Goal: Navigation & Orientation: Find specific page/section

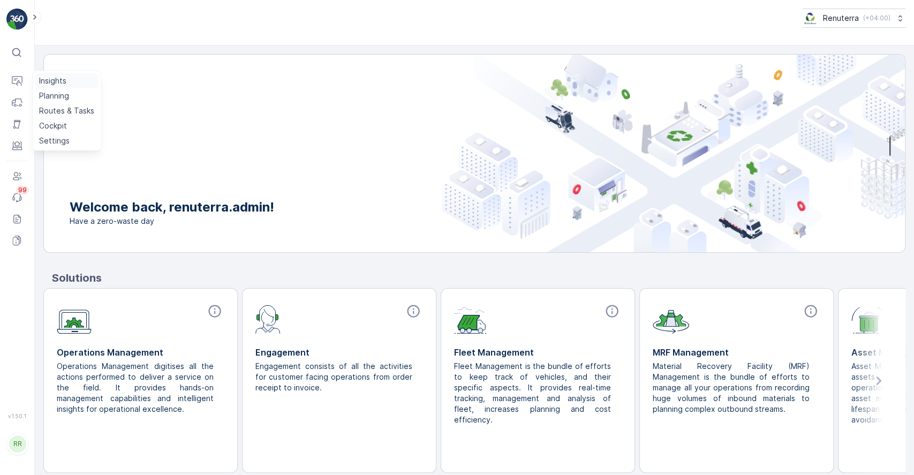
click at [43, 82] on p "Insights" at bounding box center [52, 80] width 27 height 11
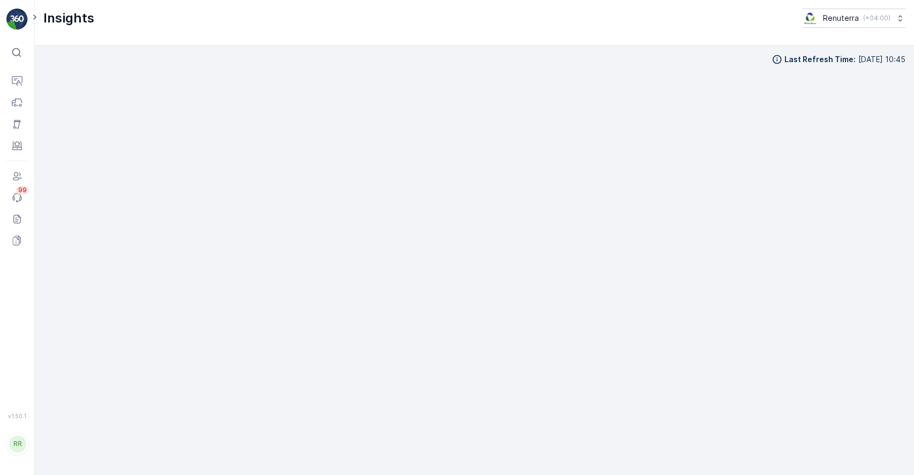
scroll to position [11, 0]
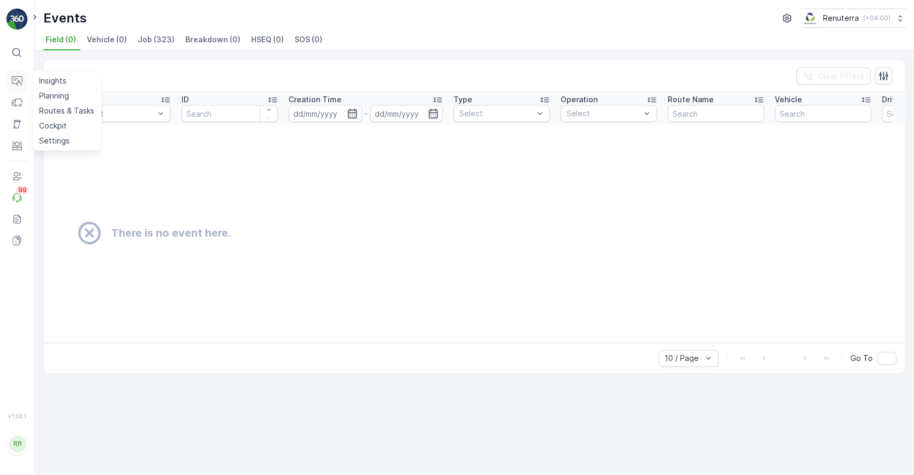
click at [24, 75] on button "Operations" at bounding box center [16, 81] width 21 height 21
click at [50, 161] on p "Entities" at bounding box center [52, 160] width 27 height 11
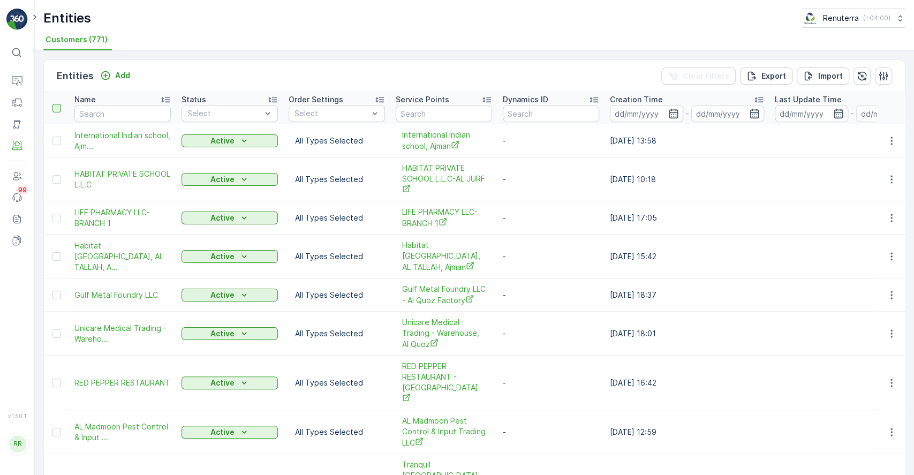
click at [56, 109] on div at bounding box center [56, 108] width 9 height 9
click at [58, 104] on input "checkbox" at bounding box center [58, 104] width 0 height 0
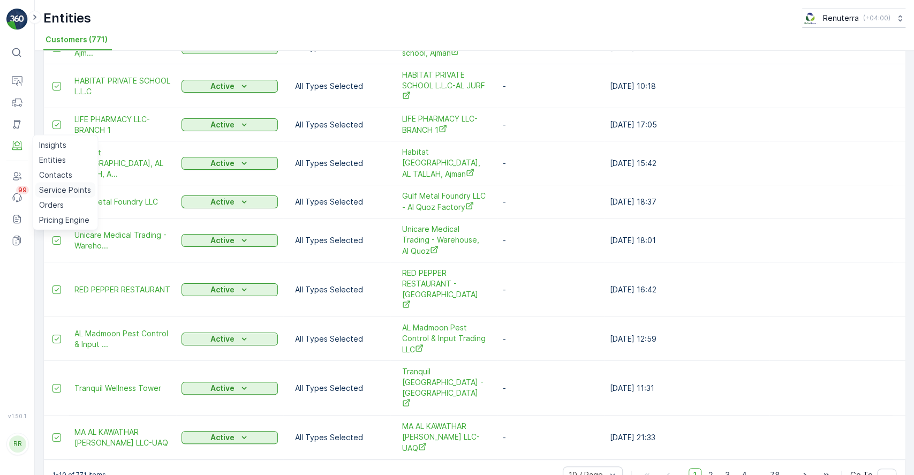
click at [63, 188] on p "Service Points" at bounding box center [65, 190] width 52 height 11
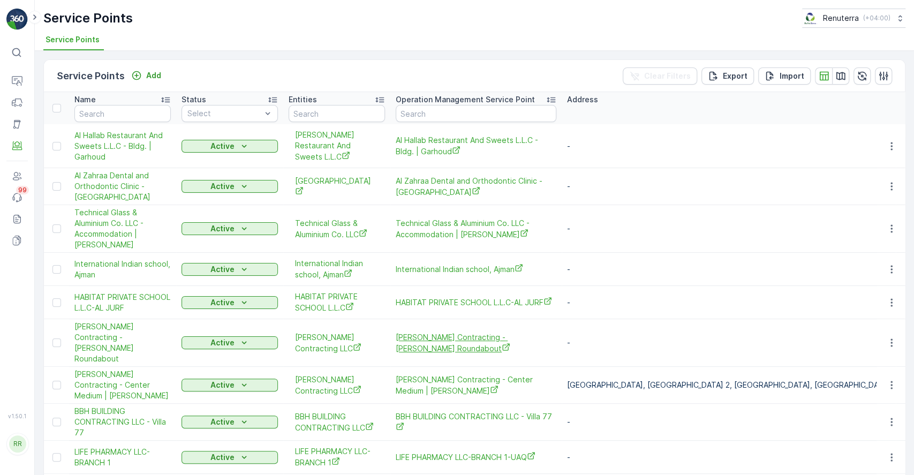
scroll to position [42, 0]
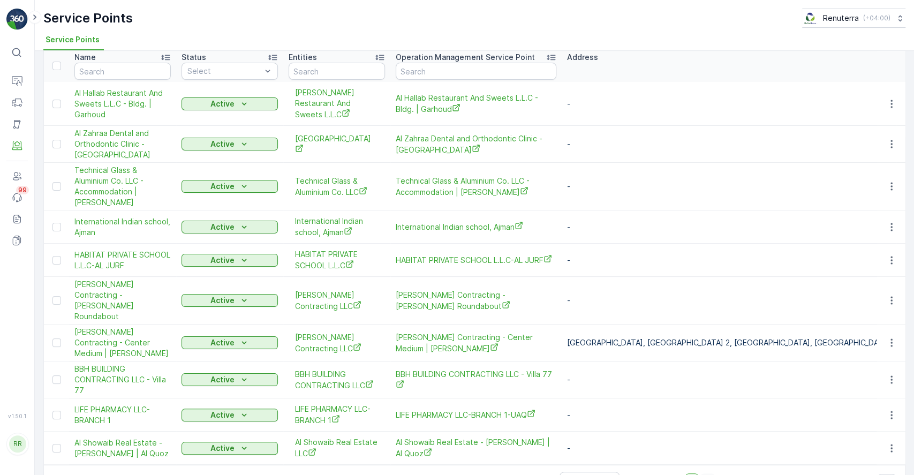
click at [709, 473] on span "2" at bounding box center [707, 480] width 14 height 14
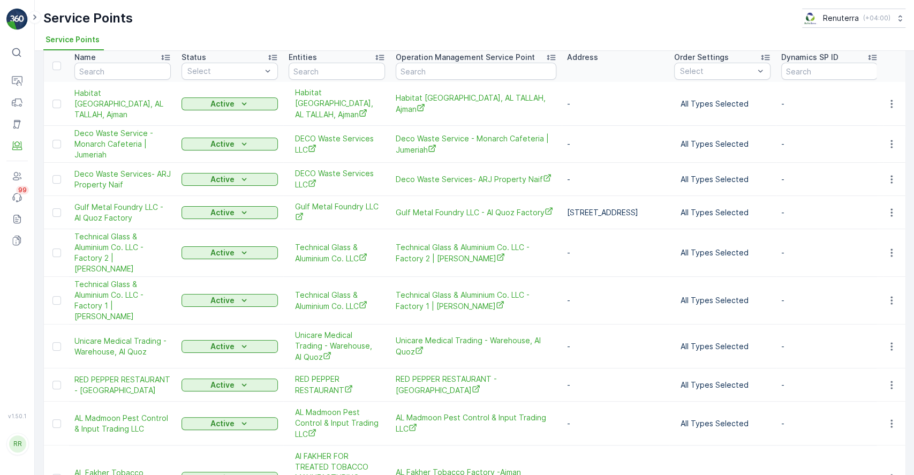
scroll to position [0, 1]
click at [146, 70] on input "text" at bounding box center [122, 71] width 96 height 17
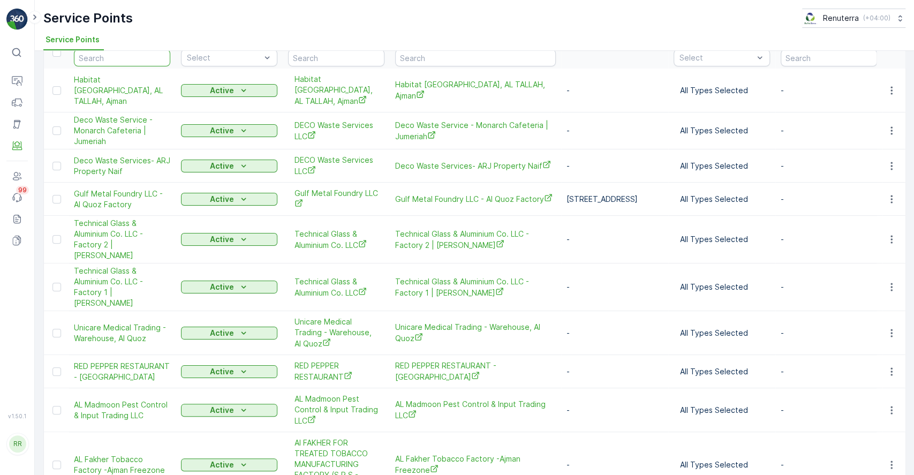
scroll to position [93, 0]
